Goal: Navigation & Orientation: Find specific page/section

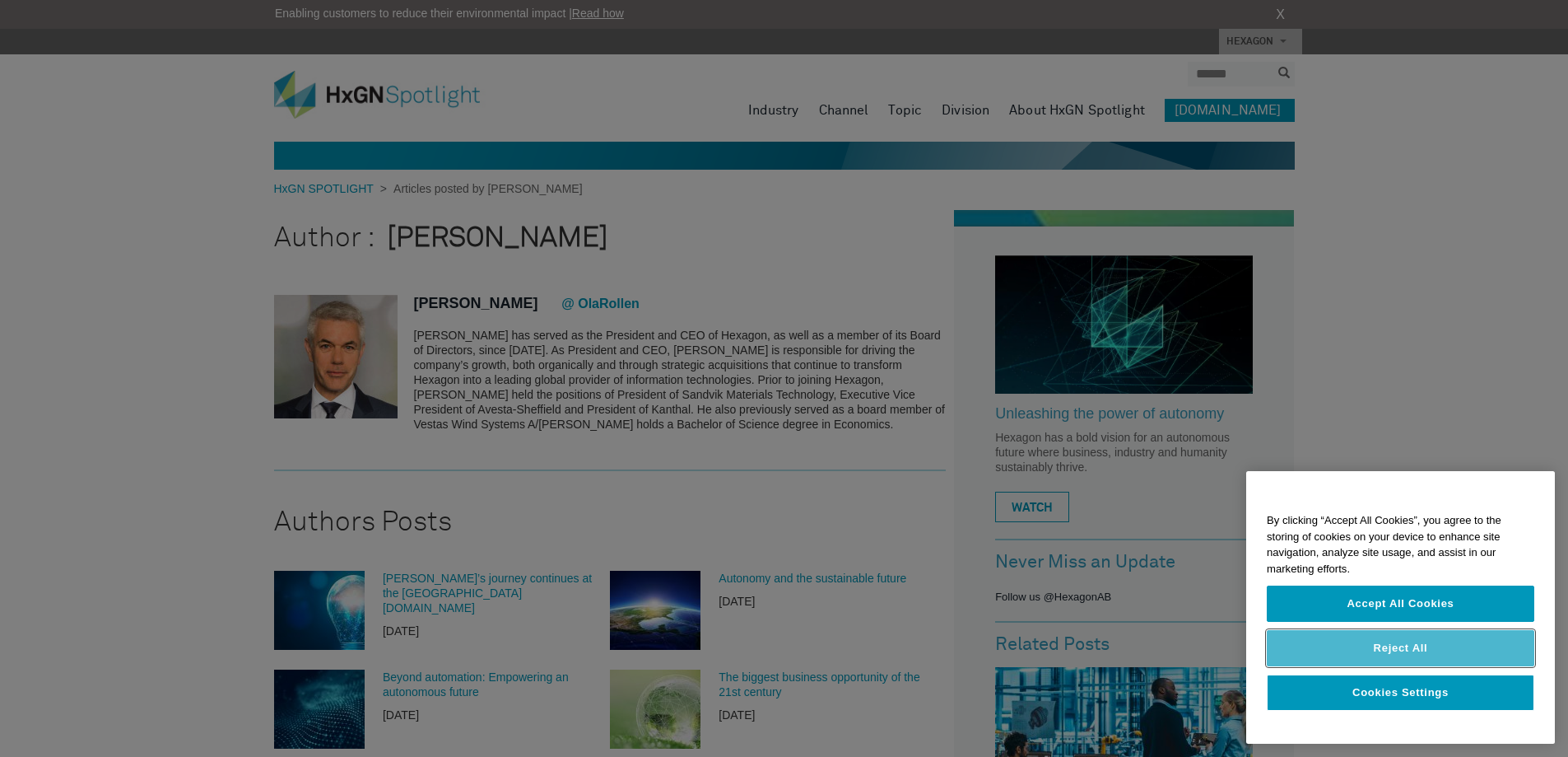
click at [1386, 645] on button "Reject All" at bounding box center [1401, 647] width 268 height 36
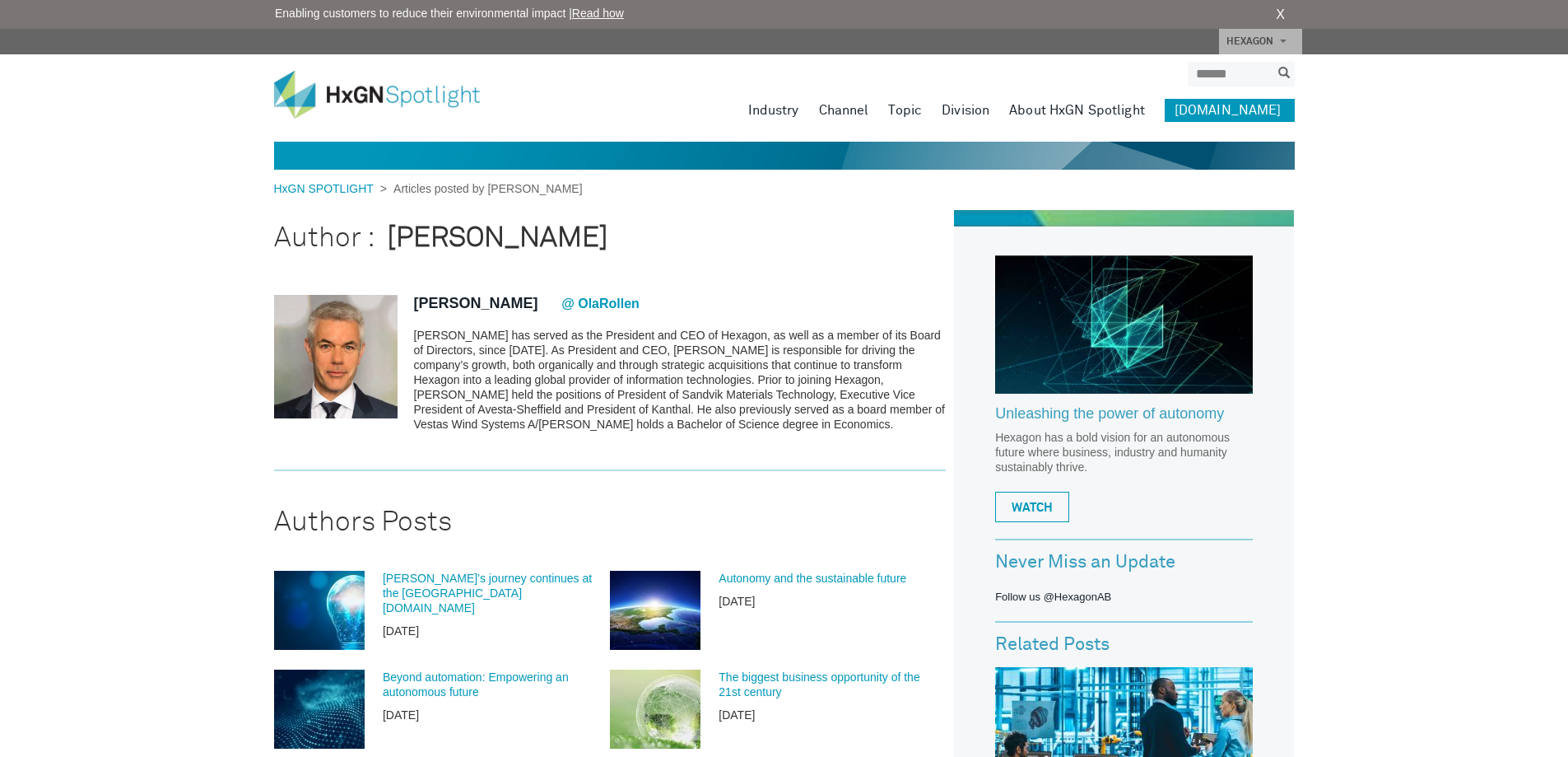
click at [1081, 109] on link "About HxGN Spotlight" at bounding box center [1077, 110] width 136 height 23
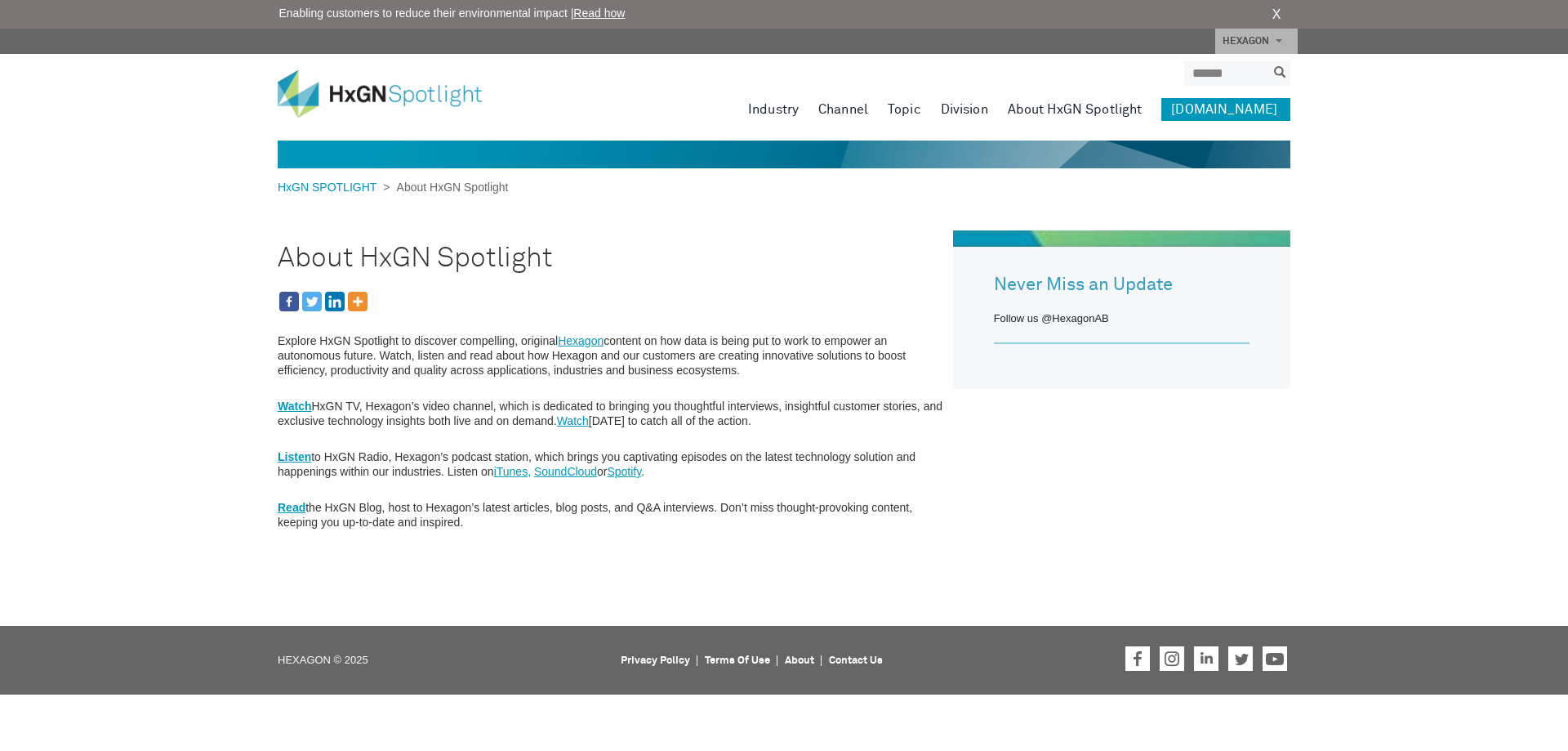
click at [333, 92] on img at bounding box center [391, 94] width 229 height 48
